Goal: Task Accomplishment & Management: Use online tool/utility

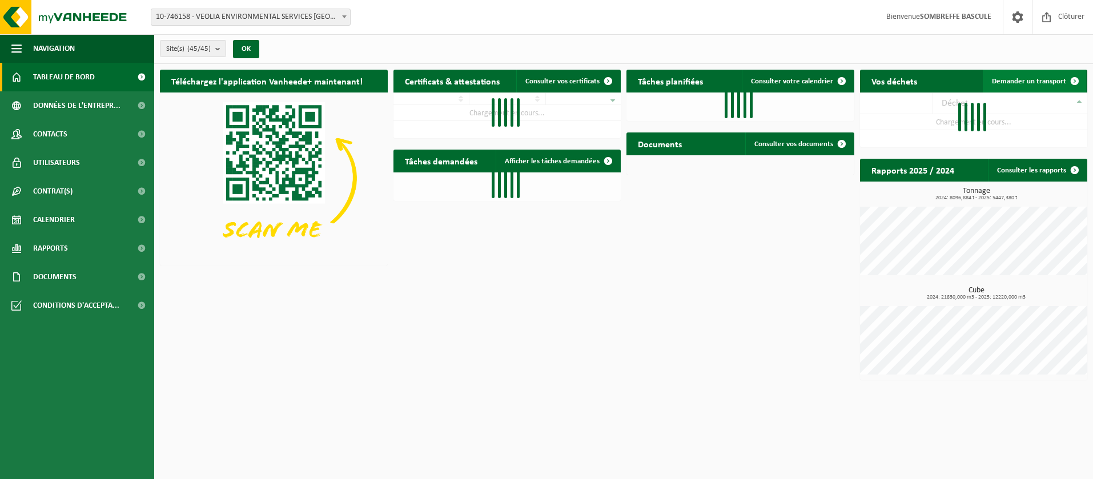
click at [1048, 81] on span "Demander un transport" at bounding box center [1029, 81] width 74 height 7
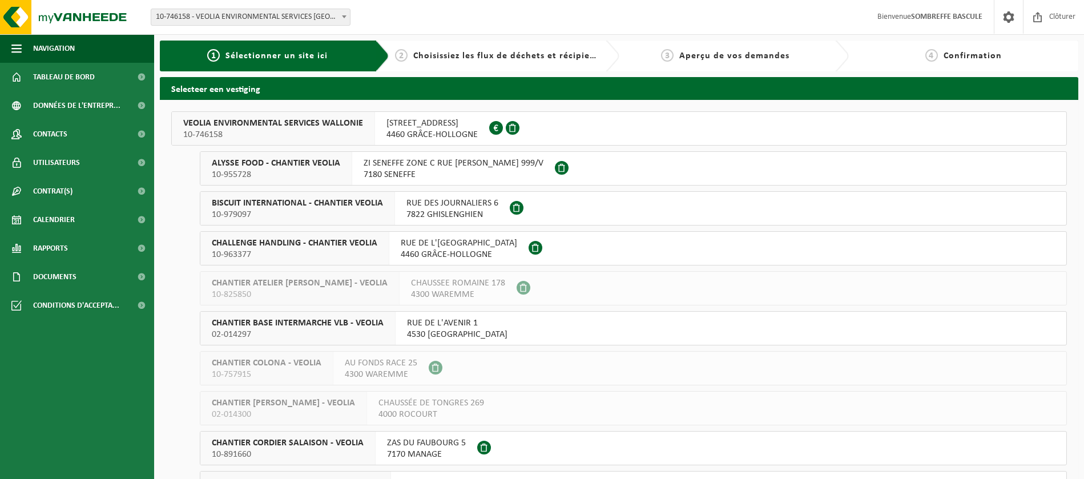
click at [275, 140] on span "10-746158" at bounding box center [273, 134] width 180 height 11
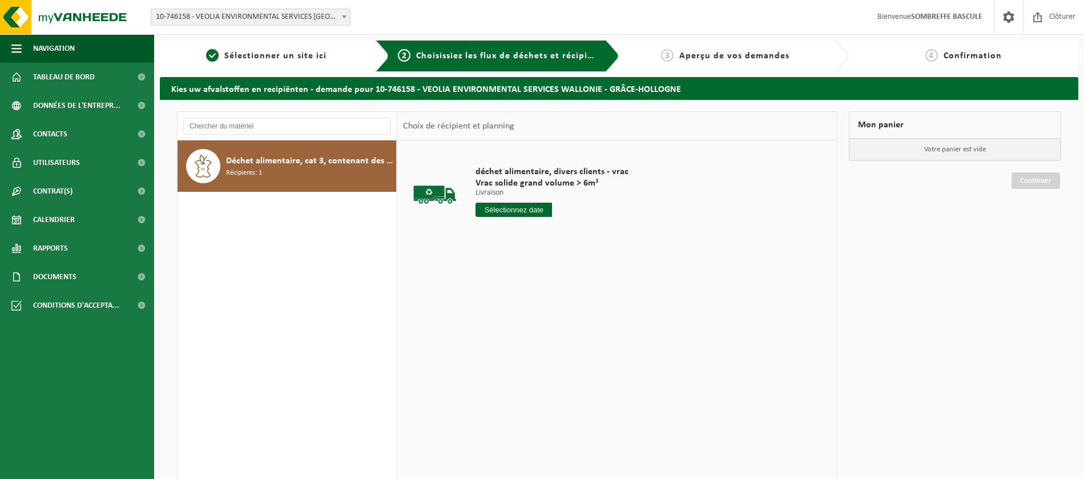
click at [523, 211] on input "text" at bounding box center [514, 210] width 77 height 14
click at [529, 329] on div "20" at bounding box center [527, 329] width 20 height 18
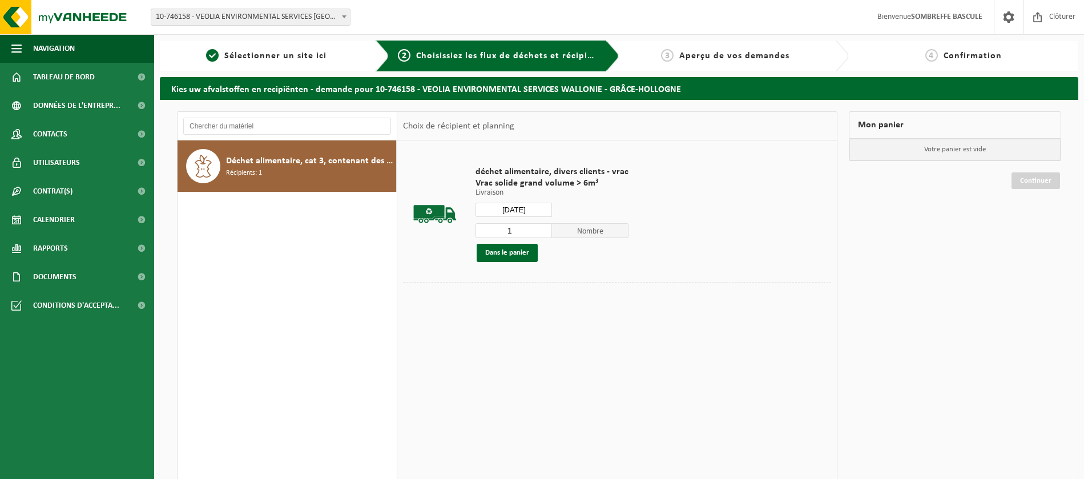
type input "à partir de [DATE]"
click at [516, 256] on button "Dans le panier" at bounding box center [507, 253] width 61 height 18
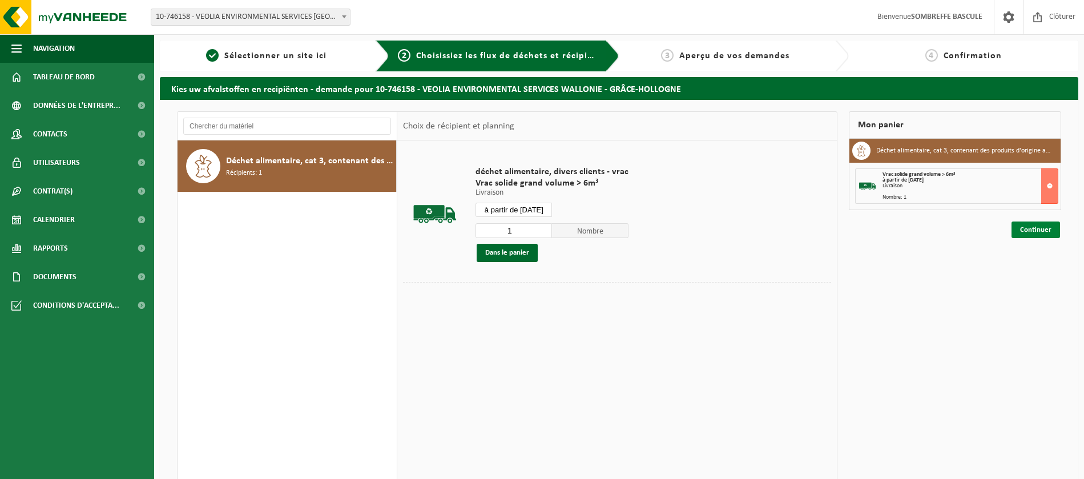
click at [1056, 235] on link "Continuer" at bounding box center [1036, 230] width 49 height 17
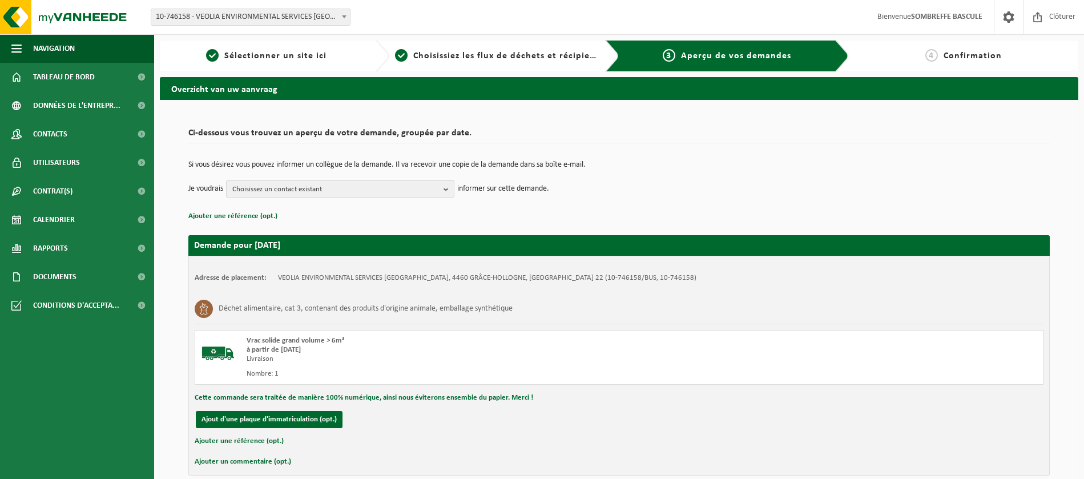
click at [377, 187] on span "Choisissez un contact existant" at bounding box center [335, 189] width 207 height 17
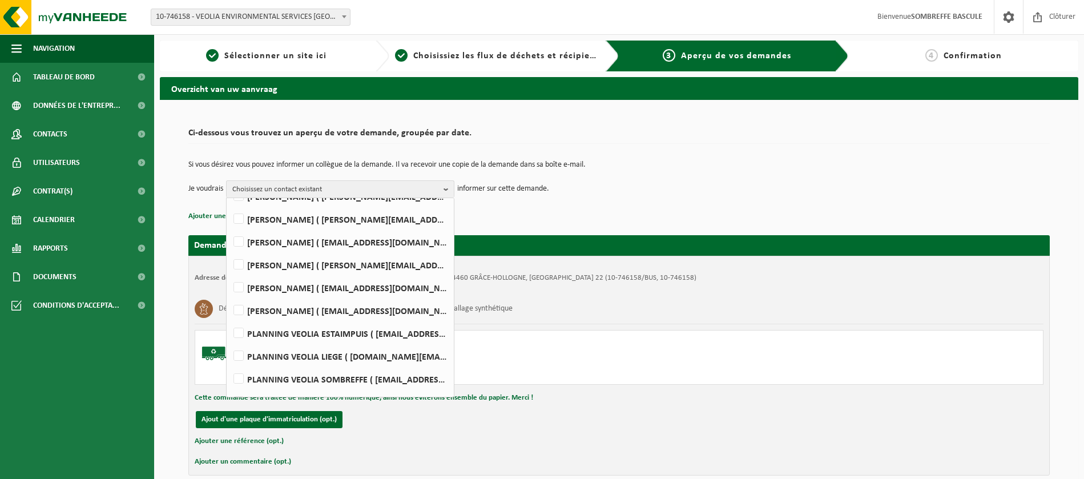
scroll to position [326, 0]
click at [240, 365] on label "PLANNING VEOLIA SOMBREFFE ( be.ves.planning.srr.sombreffe.all@veolia.com )" at bounding box center [339, 360] width 217 height 17
click at [230, 346] on input "PLANNING VEOLIA SOMBREFFE ( be.ves.planning.srr.sombreffe.all@veolia.com )" at bounding box center [229, 345] width 1 height 1
checkbox input "true"
click at [536, 369] on div "Nombre: 1" at bounding box center [456, 373] width 419 height 9
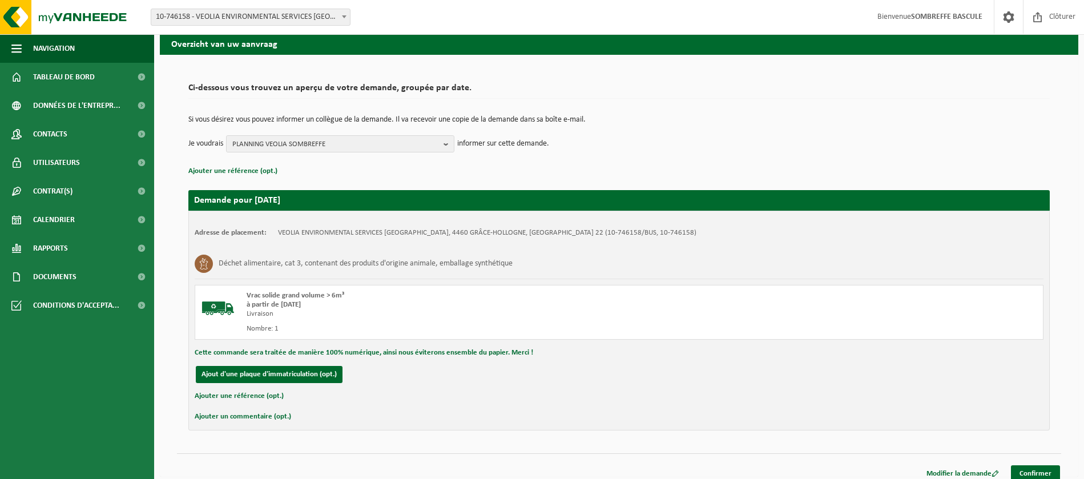
scroll to position [54, 0]
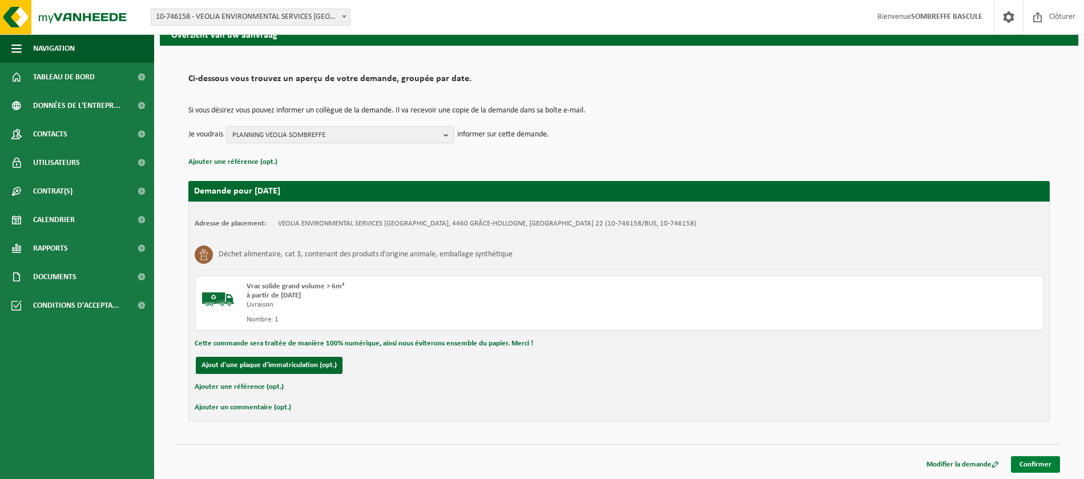
click at [1036, 466] on link "Confirmer" at bounding box center [1035, 464] width 49 height 17
